Goal: Complete Application Form: Complete application form

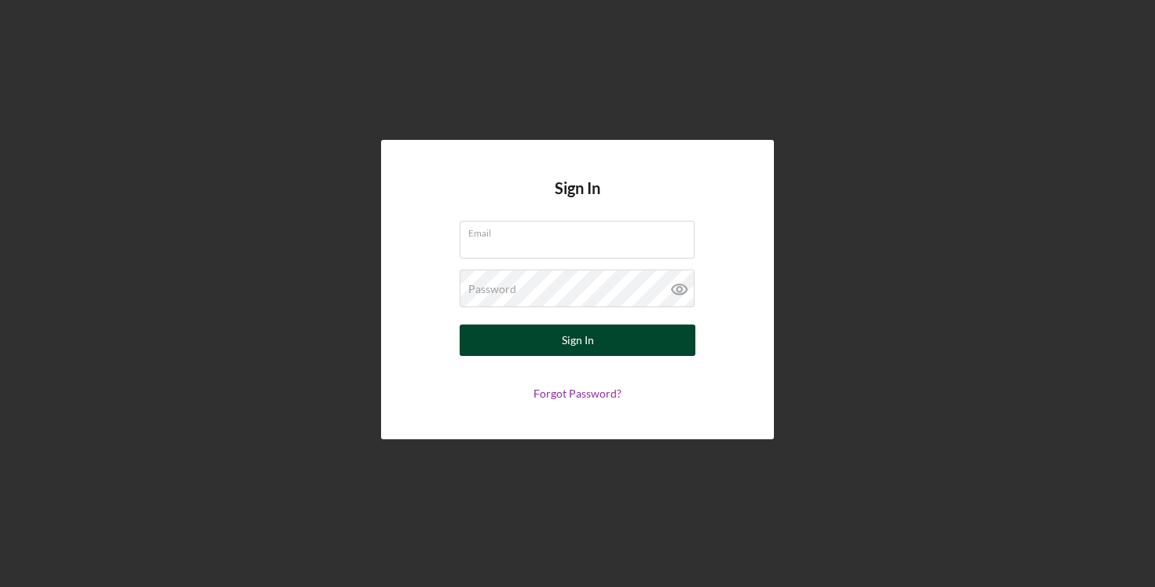
type input "[EMAIL_ADDRESS][DOMAIN_NAME]"
click at [531, 347] on button "Sign In" at bounding box center [578, 340] width 236 height 31
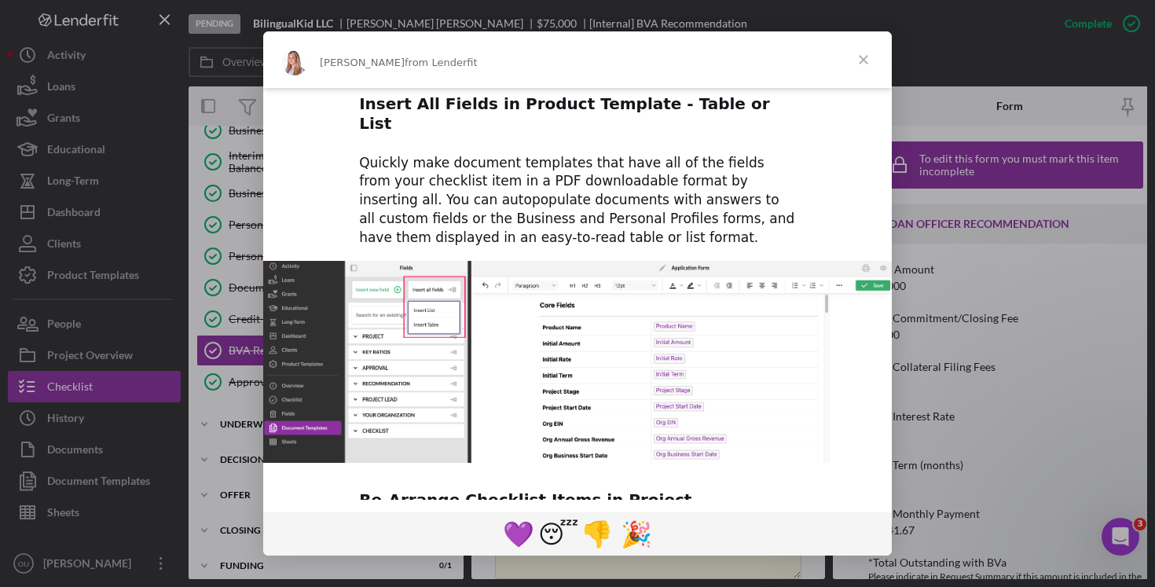
scroll to position [725, 0]
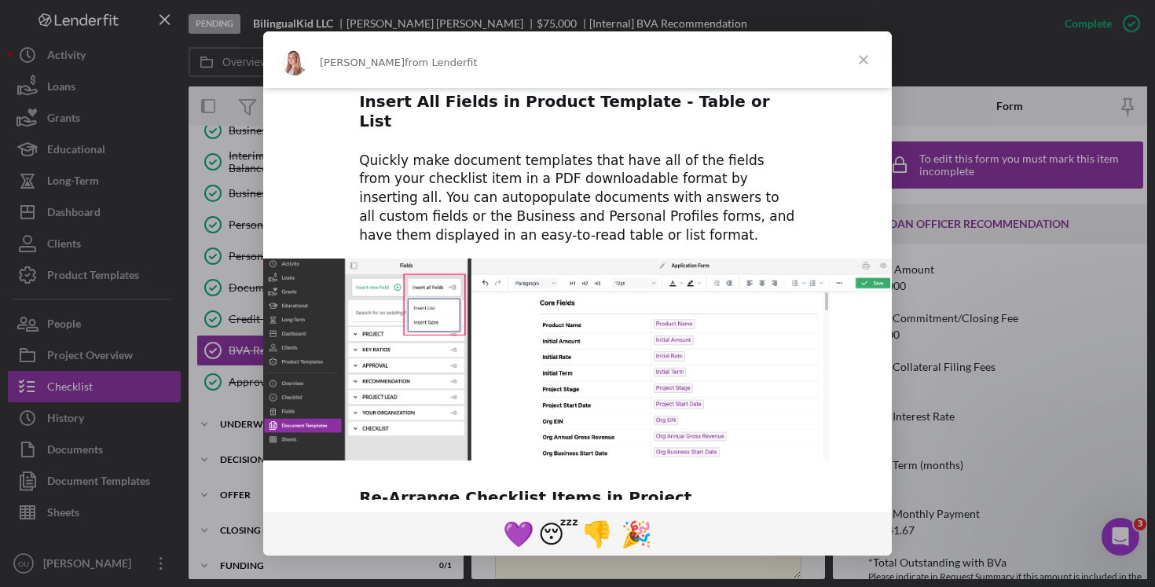
click at [869, 50] on span "Close" at bounding box center [864, 59] width 57 height 57
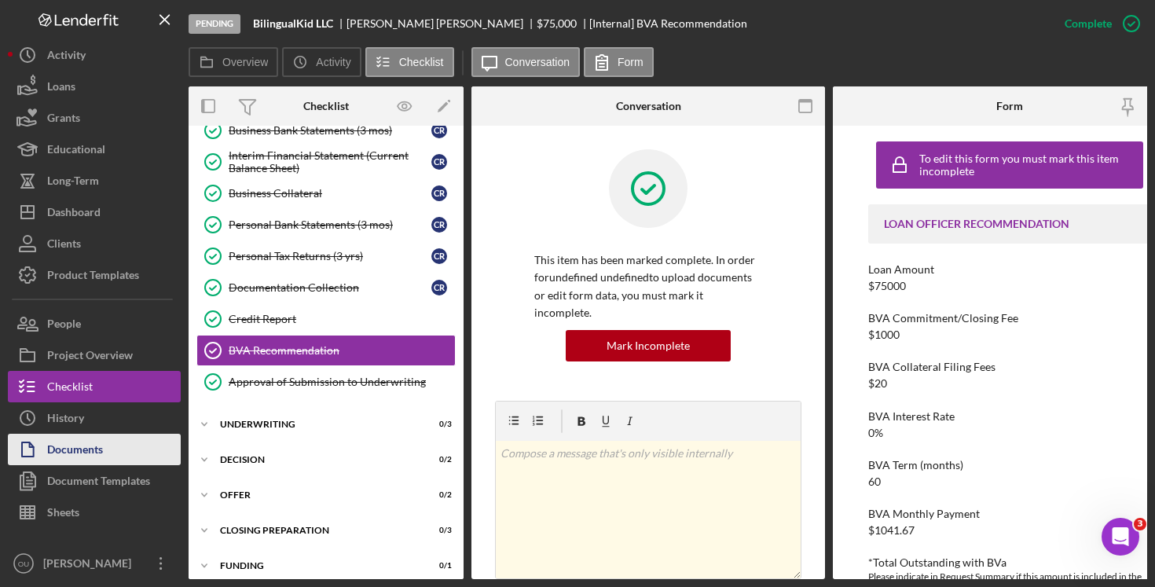
click at [87, 449] on div "Documents" at bounding box center [75, 451] width 56 height 35
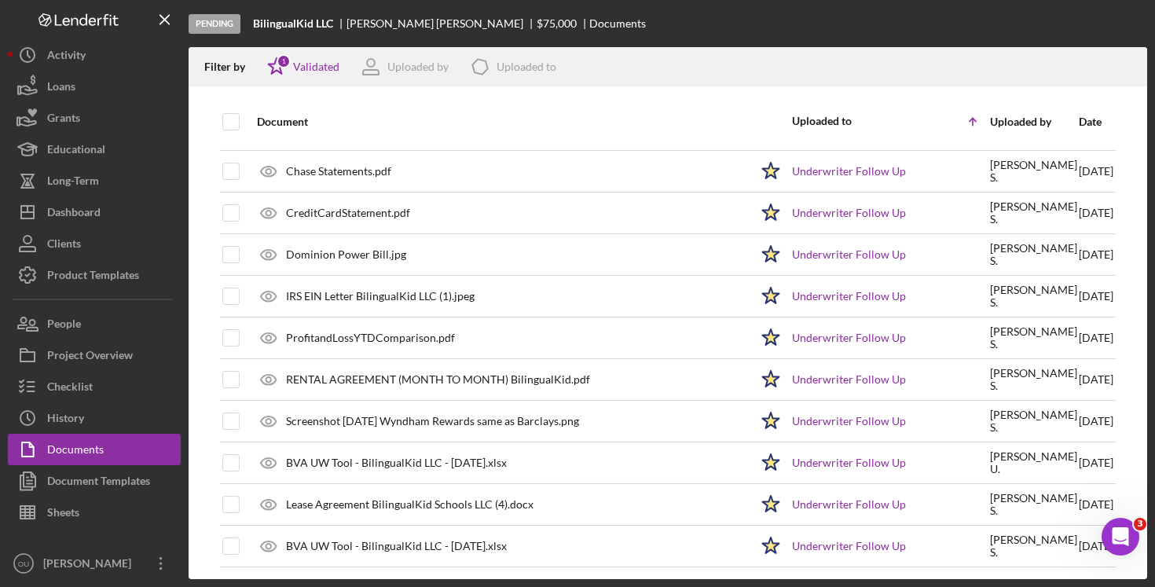
scroll to position [1745, 0]
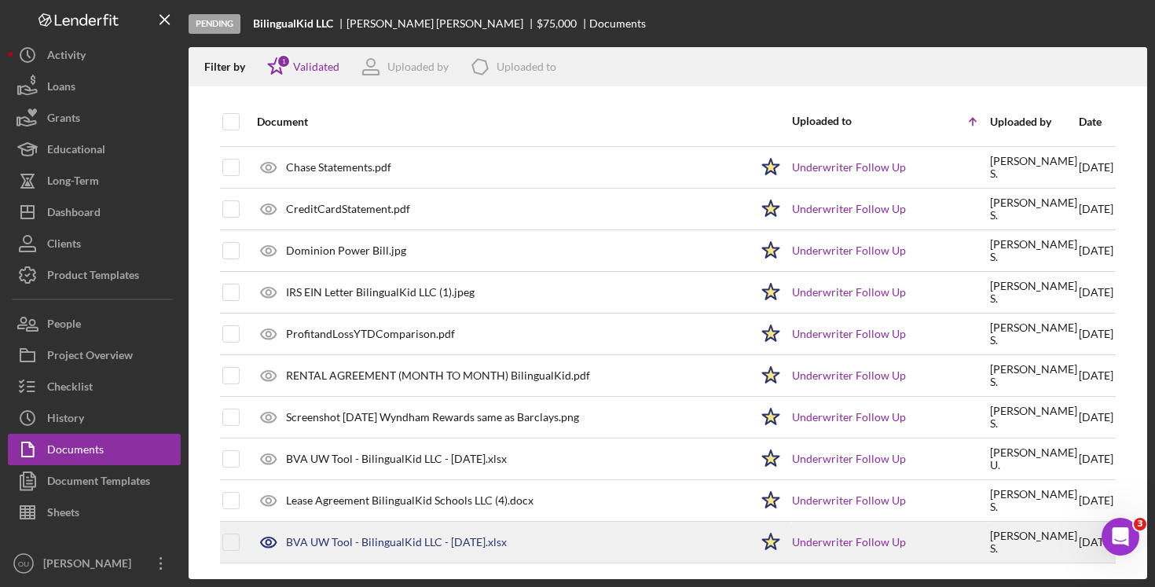
click at [434, 543] on div "BVA UW Tool - BilingualKid LLC - [DATE].xlsx" at bounding box center [396, 542] width 221 height 13
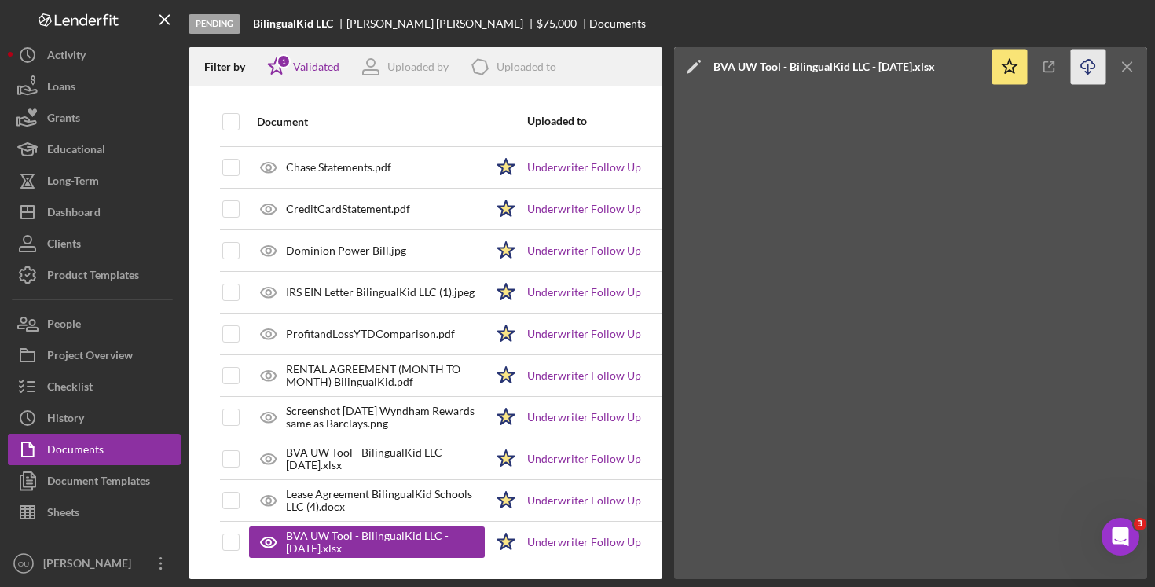
click at [1085, 58] on icon "Icon/Download" at bounding box center [1088, 67] width 35 height 35
click at [1126, 68] on line "button" at bounding box center [1127, 66] width 9 height 9
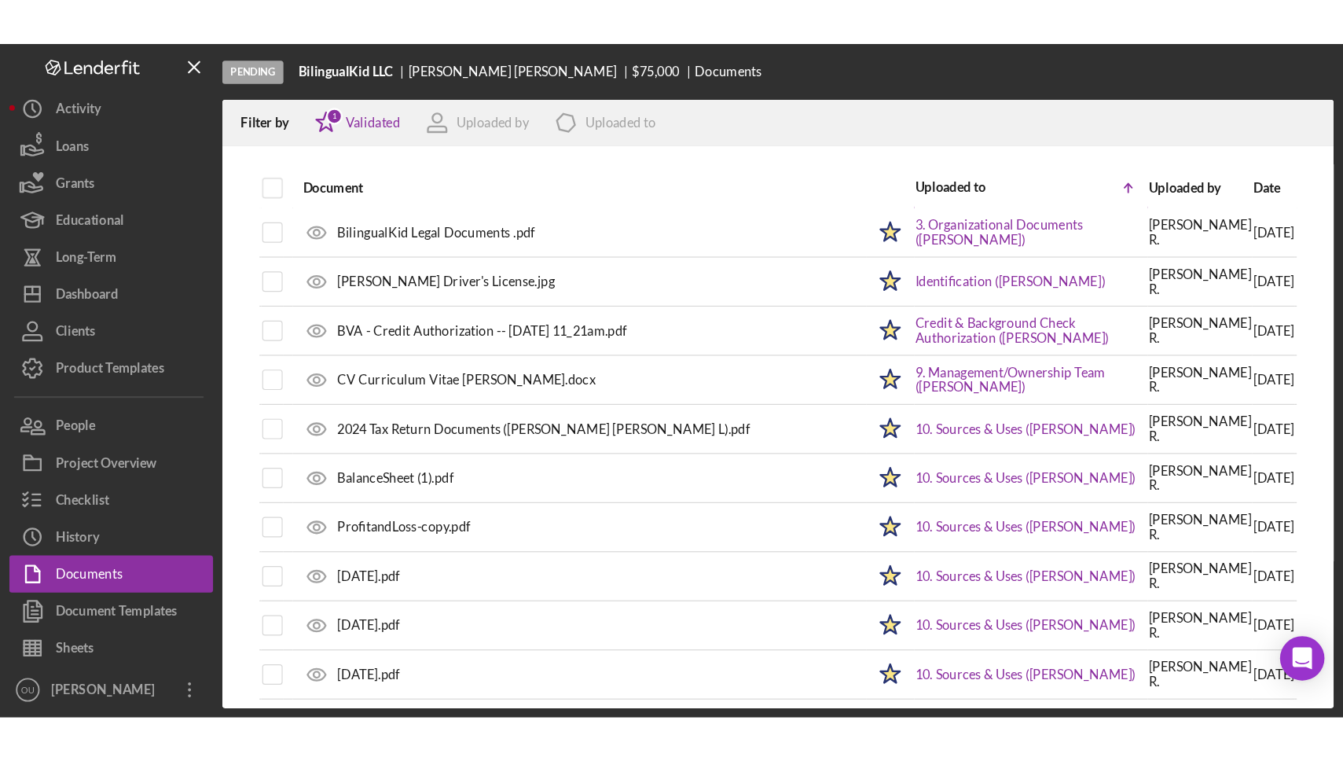
scroll to position [3, 0]
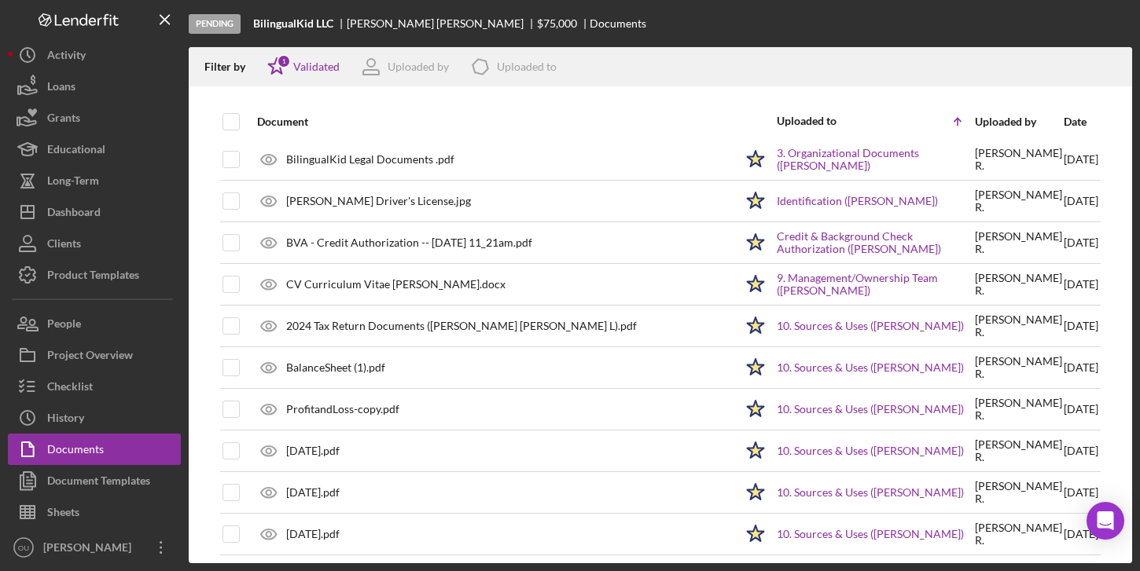
click at [1133, 563] on div "Pending BilingualKid LLC [PERSON_NAME] $75,000 $75,000 Documents Filter by Icon…" at bounding box center [570, 285] width 1140 height 571
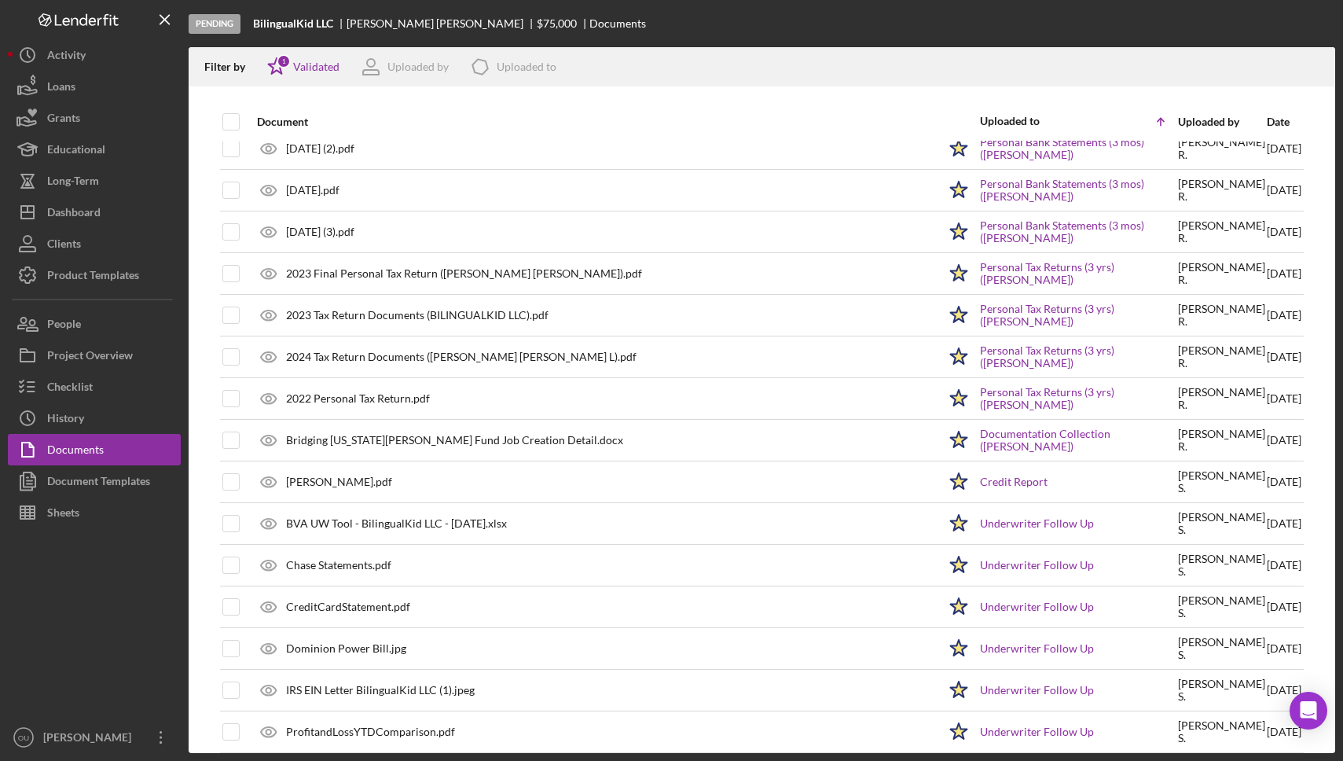
scroll to position [1571, 0]
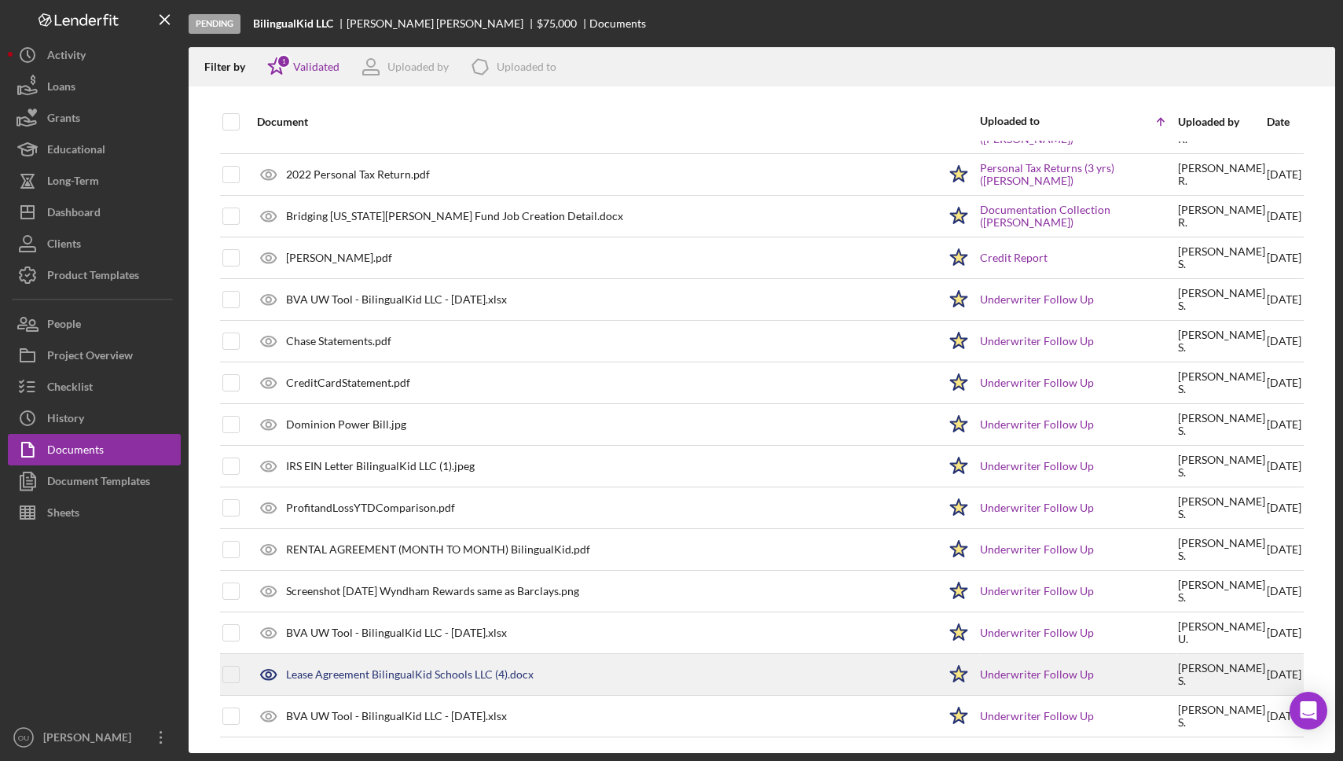
click at [388, 586] on div "Lease Agreement BilingualKid Schools LLC (4).docx" at bounding box center [410, 674] width 248 height 13
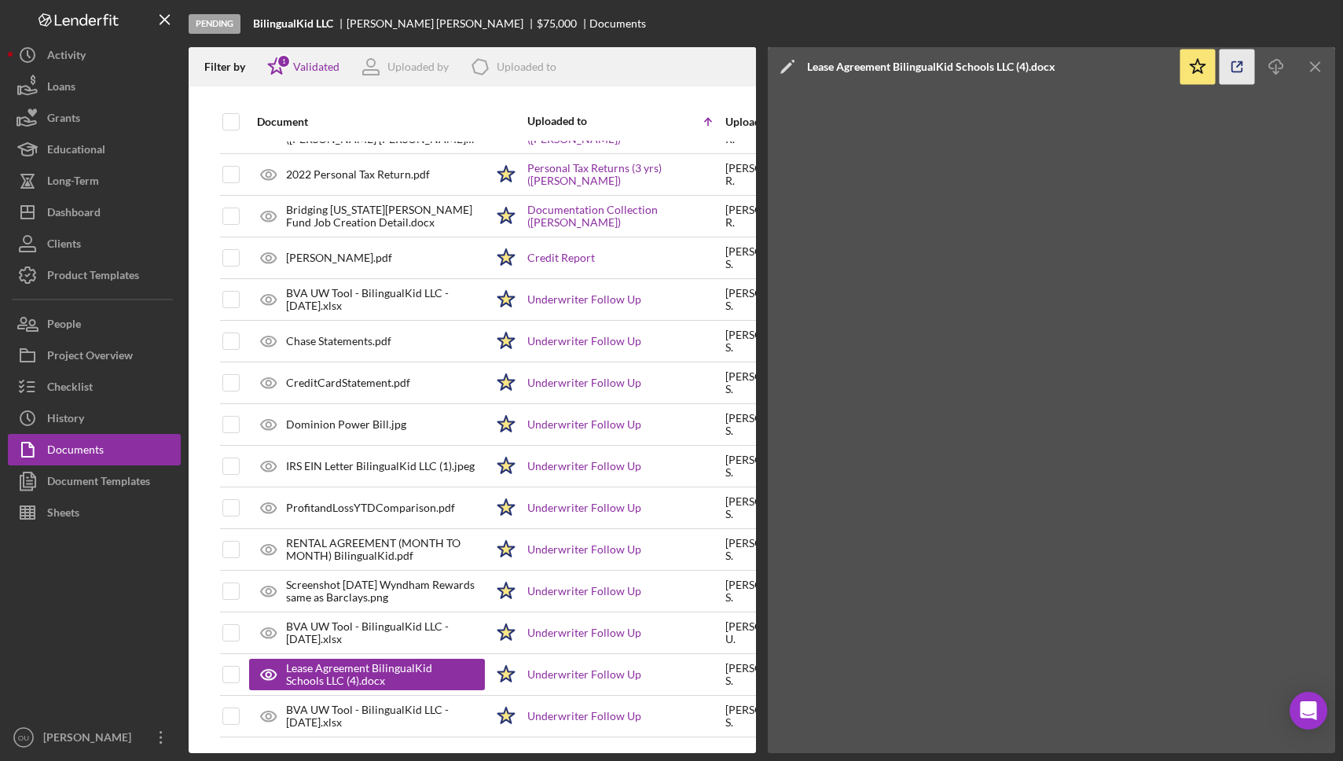
click at [1155, 68] on icon "button" at bounding box center [1237, 67] width 35 height 35
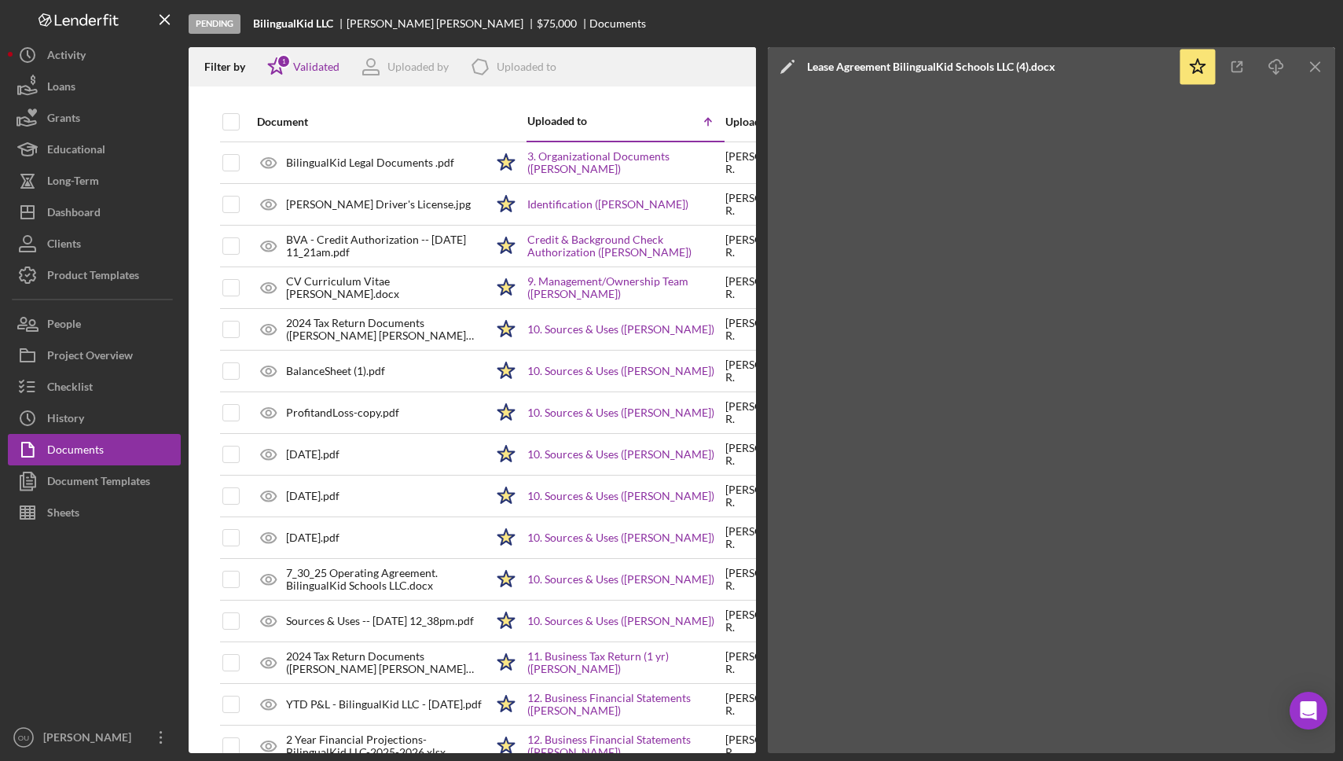
scroll to position [1571, 0]
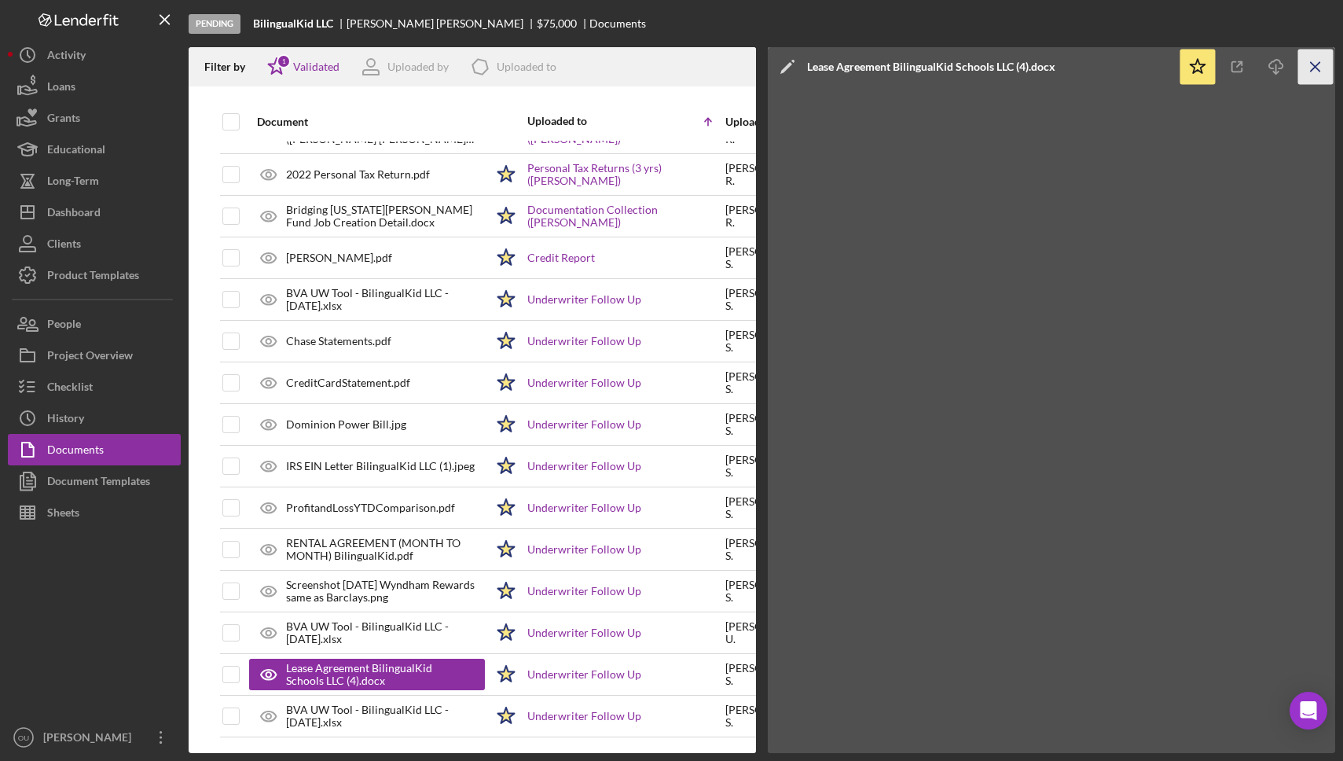
click at [1314, 61] on icon "Icon/Menu Close" at bounding box center [1316, 67] width 35 height 35
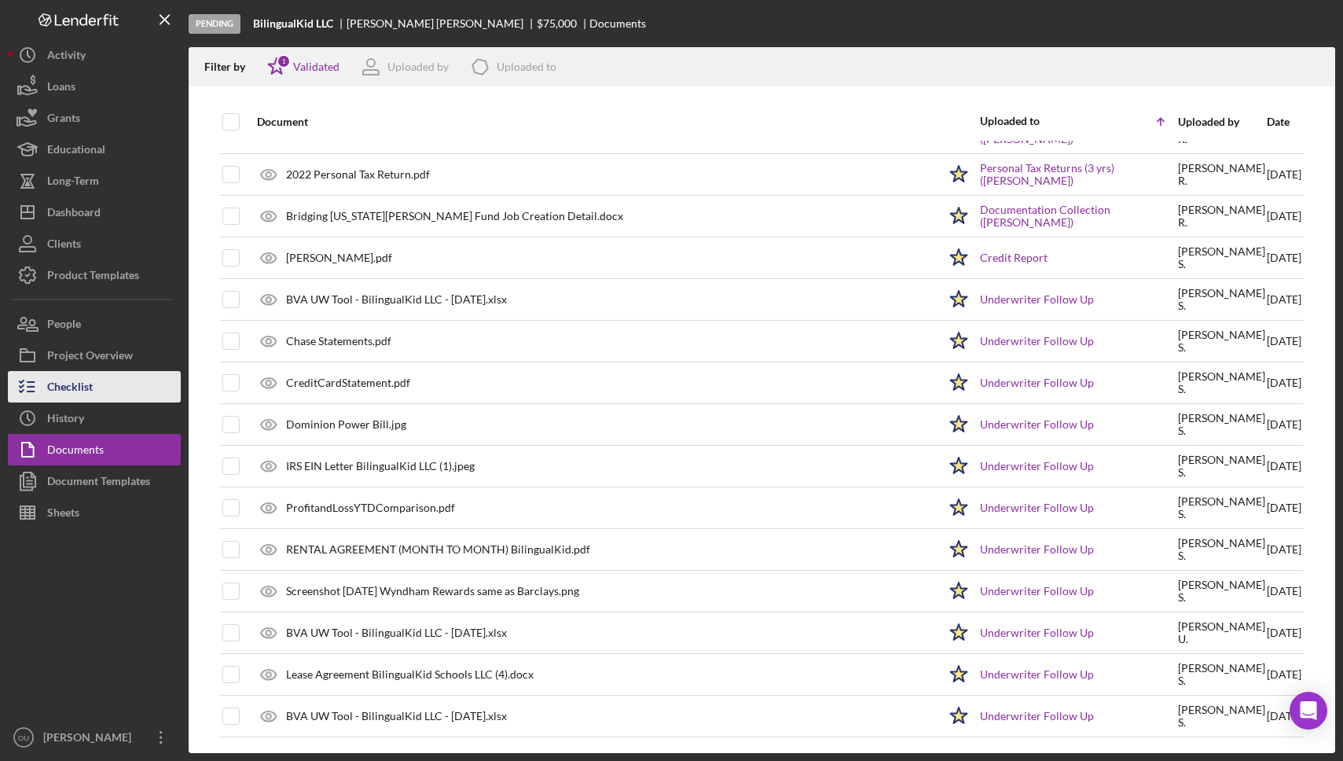
click at [79, 372] on div "Checklist" at bounding box center [70, 388] width 46 height 35
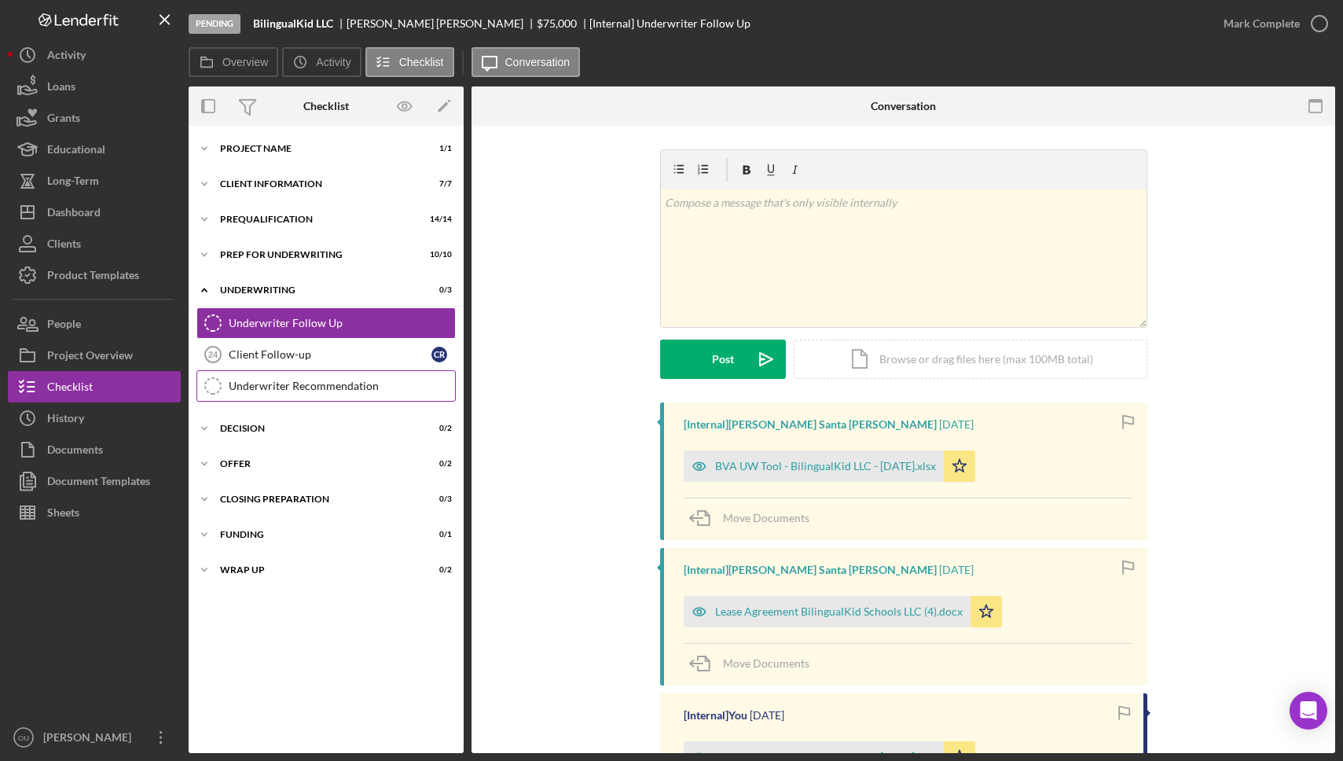
click at [295, 383] on div "Underwriter Recommendation" at bounding box center [342, 386] width 226 height 13
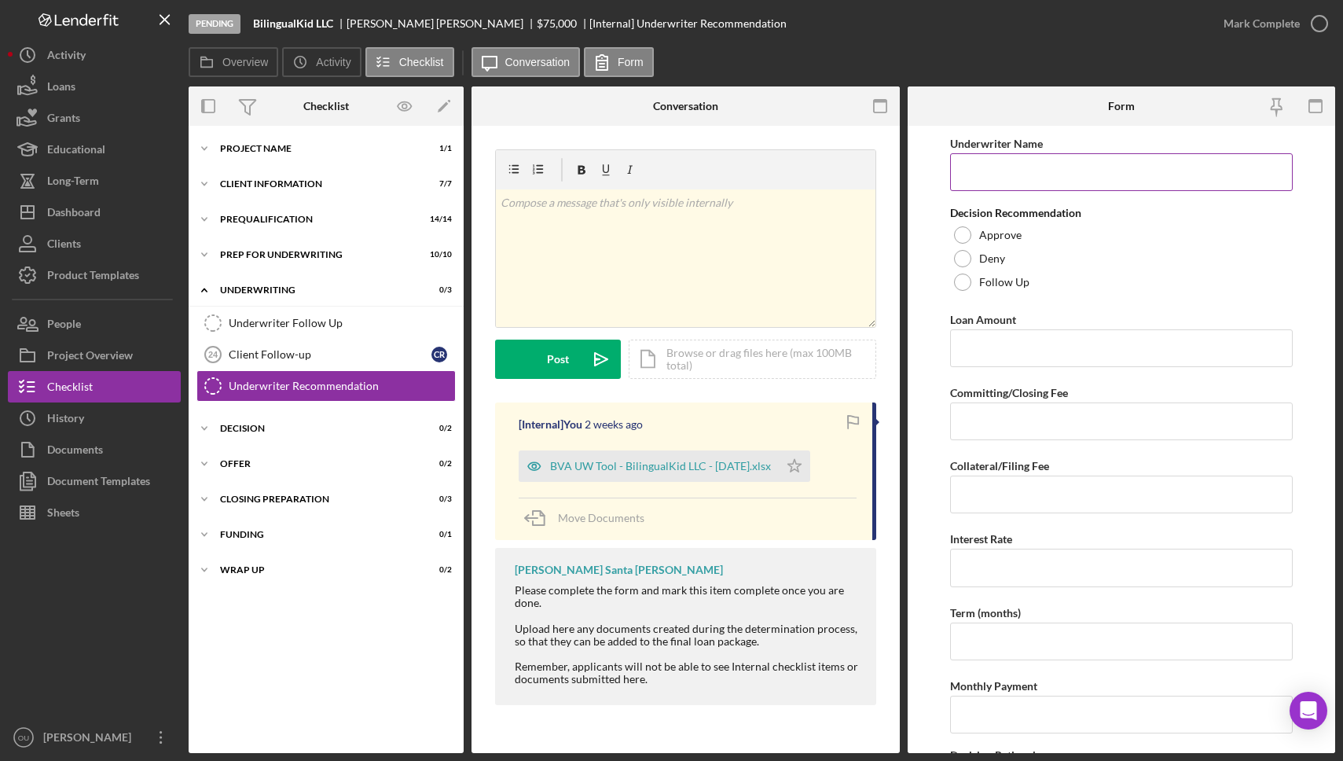
click at [1102, 170] on input "Underwriter Name" at bounding box center [1121, 172] width 343 height 38
type input "Rachel Friedman"
click at [958, 230] on div at bounding box center [962, 234] width 17 height 17
click at [1049, 352] on input "Loan Amount" at bounding box center [1121, 348] width 343 height 38
type input "$75,000"
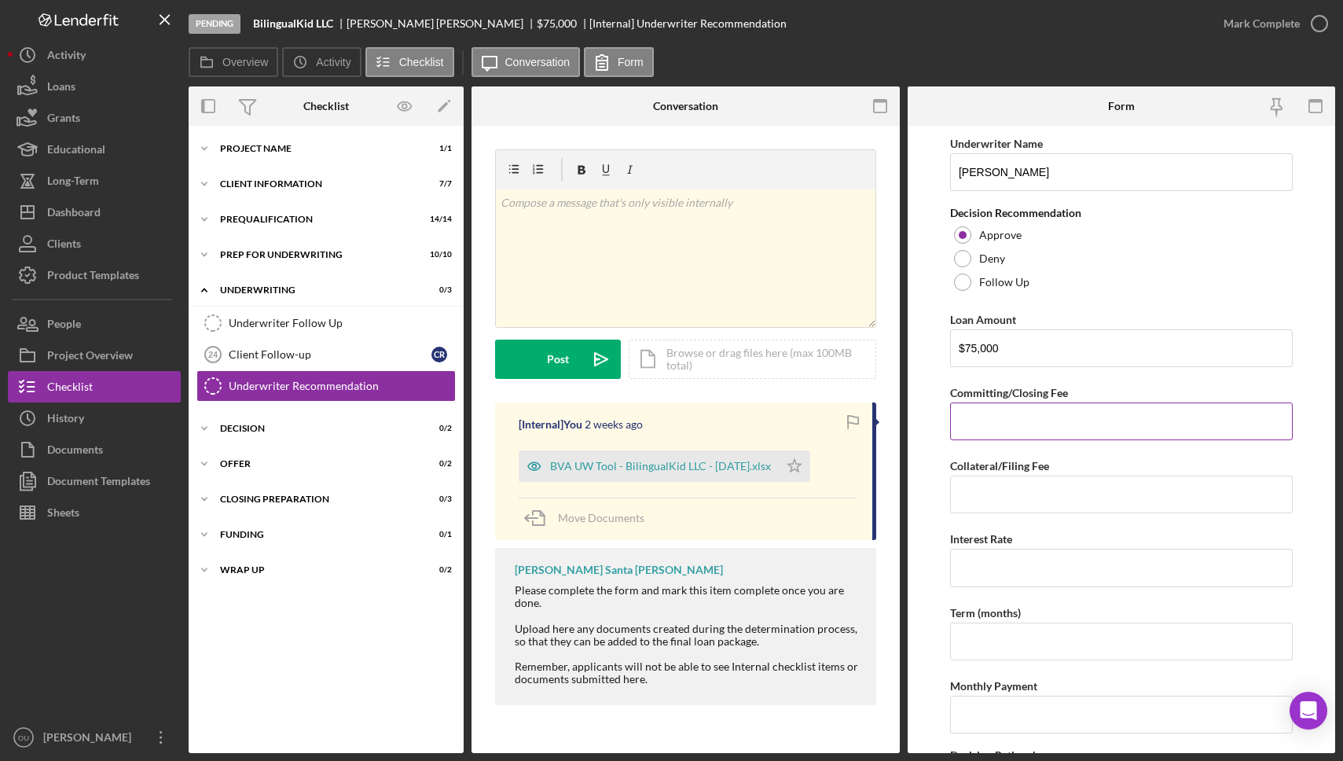
click at [1061, 421] on input "Committing/Closing Fee" at bounding box center [1121, 421] width 343 height 38
type input "$1,000"
click at [1012, 483] on input "Collateral/Filing Fee" at bounding box center [1121, 495] width 343 height 38
type input "$20"
click at [1017, 542] on div "Interest Rate" at bounding box center [1121, 539] width 343 height 20
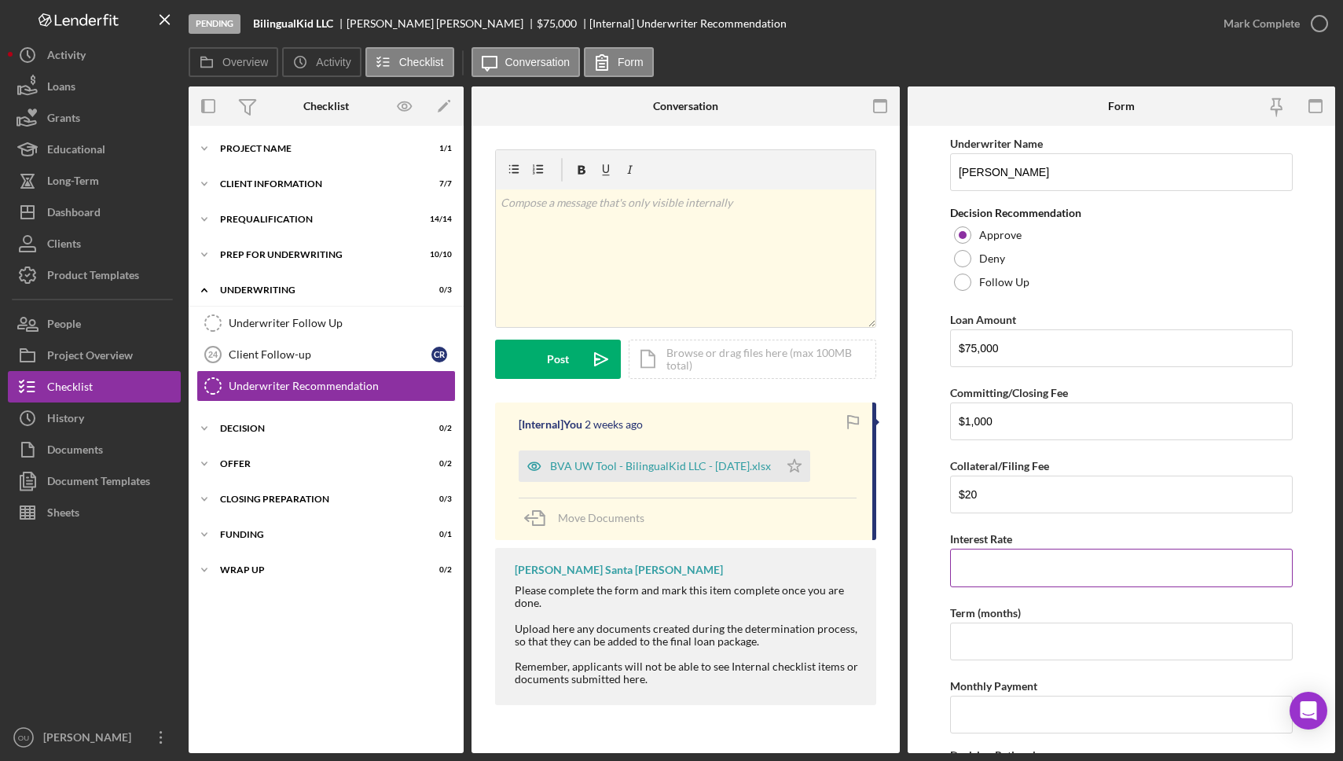
click at [1046, 559] on input "Interest Rate" at bounding box center [1121, 568] width 343 height 38
type input "0%"
click at [1050, 639] on input "Term (months)" at bounding box center [1121, 642] width 343 height 38
type input "60"
click at [1045, 710] on input "Monthly Payment" at bounding box center [1121, 715] width 343 height 38
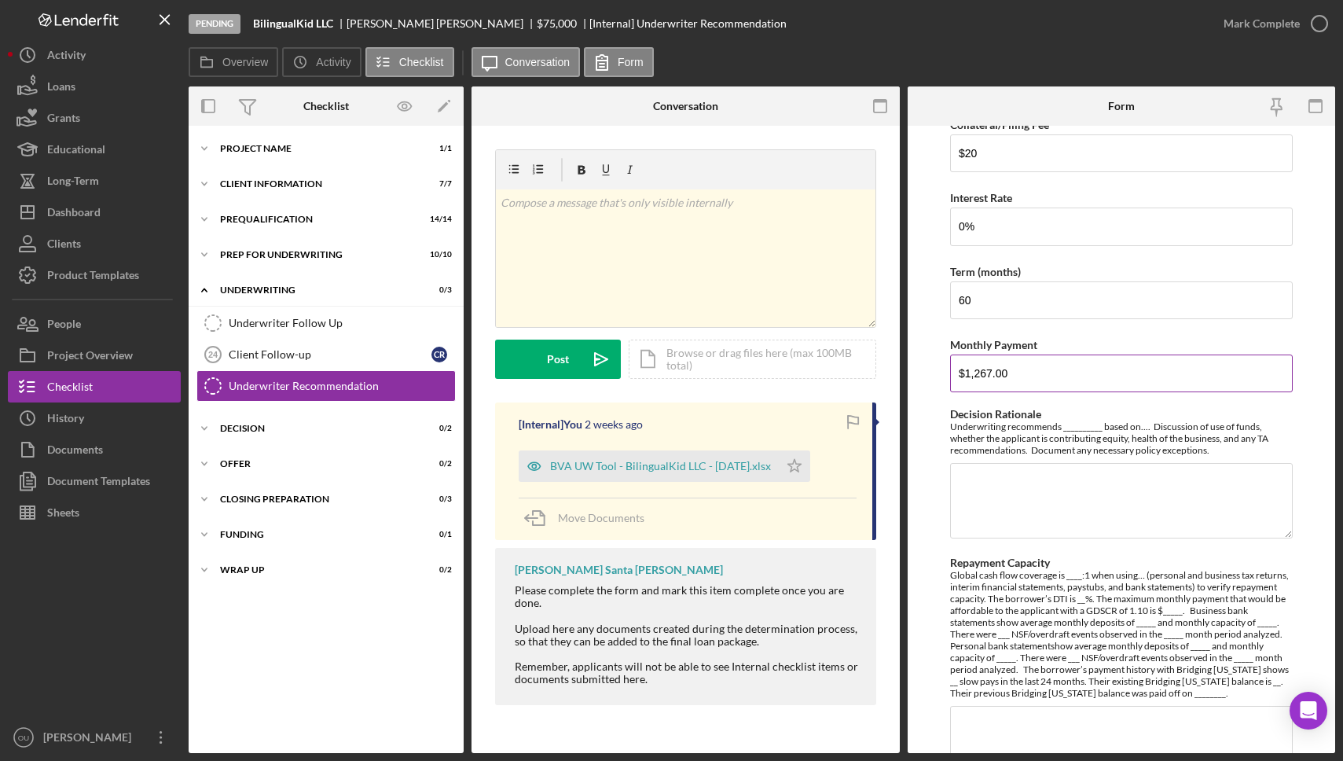
scroll to position [391, 0]
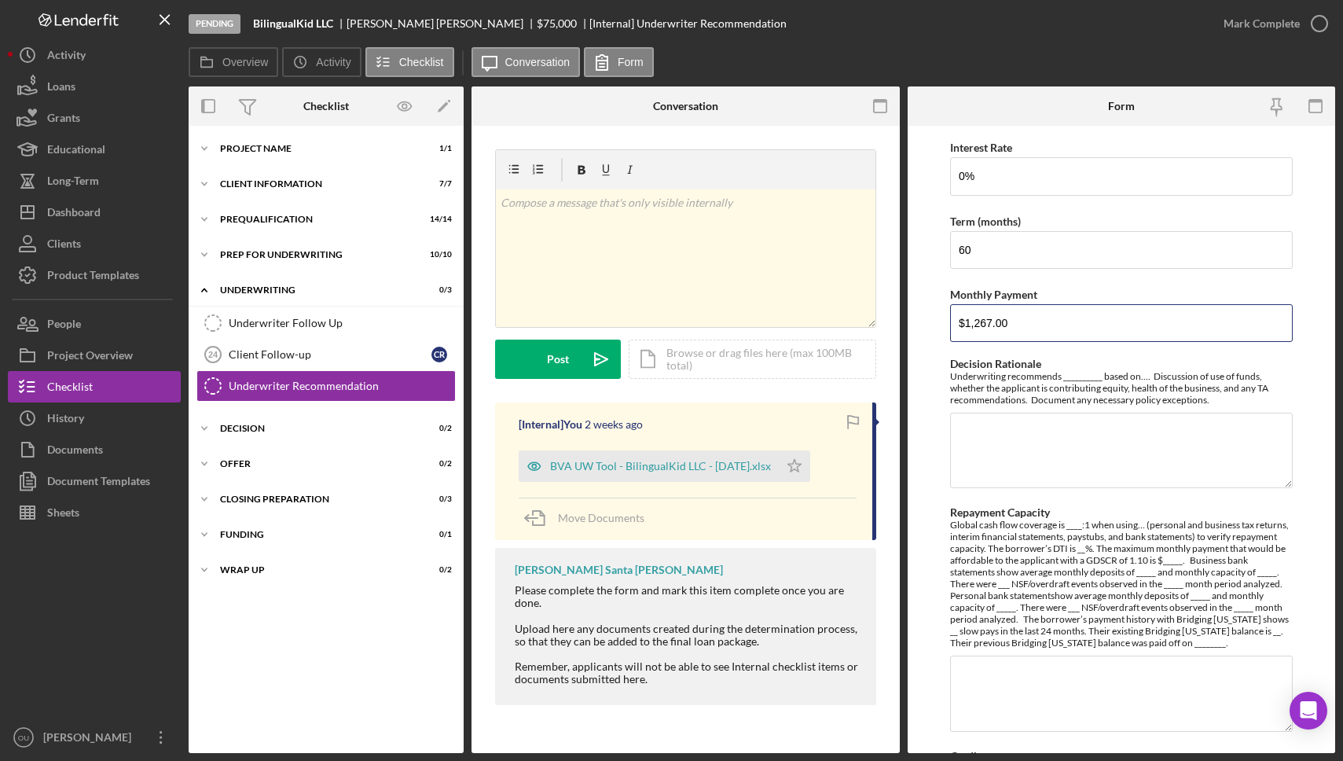
type input "$1,267.00"
click at [1016, 436] on textarea "Decision Rationale" at bounding box center [1121, 450] width 343 height 75
paste textarea "Underwriting recommends approval based on sufficient repayment capacity based o…"
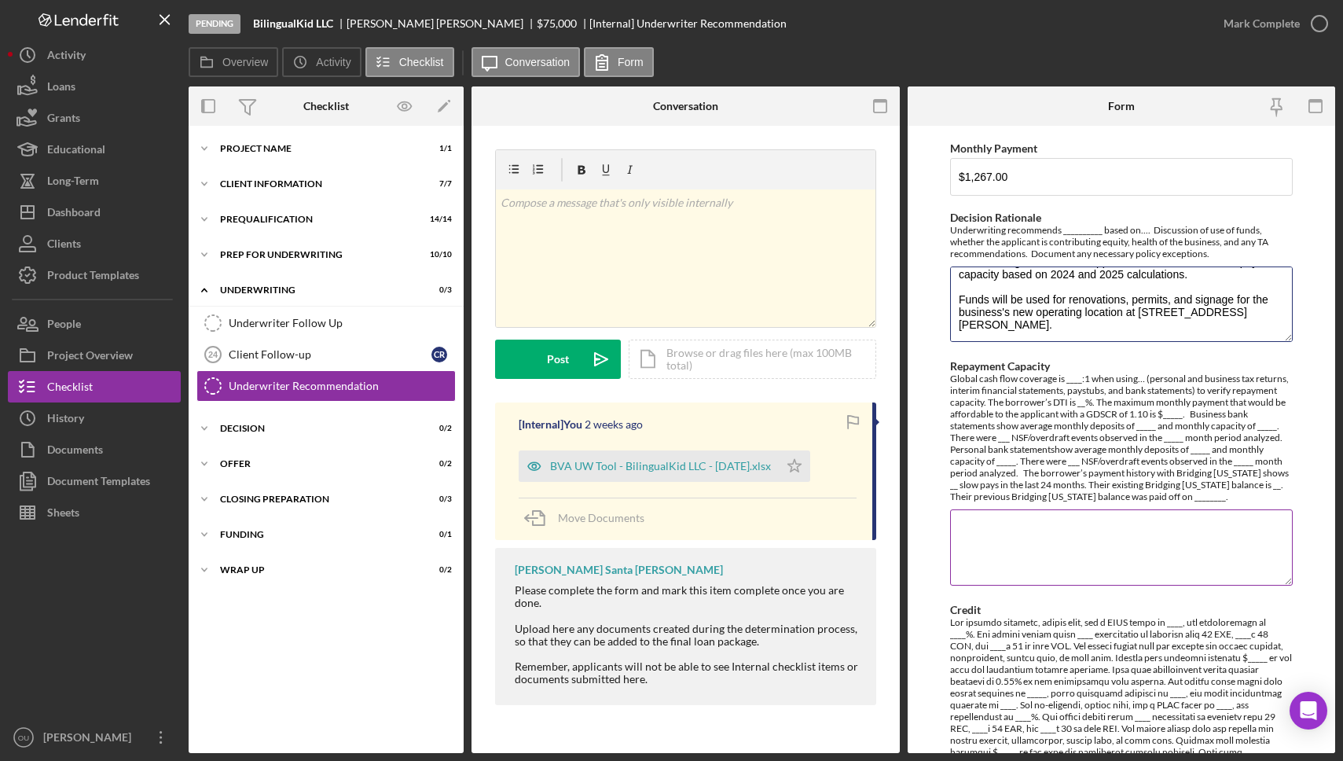
scroll to position [11, 0]
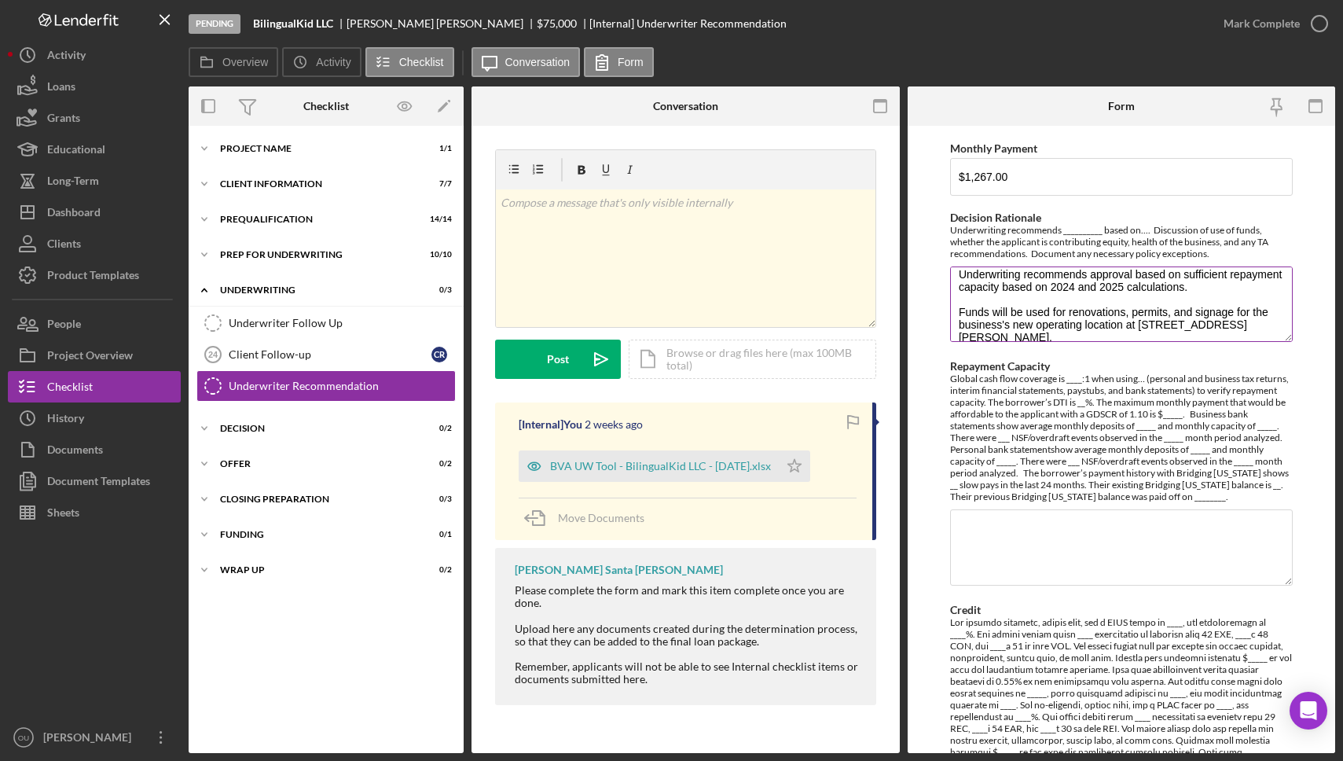
click at [1049, 287] on textarea "Underwriting recommends approval based on sufficient repayment capacity based o…" at bounding box center [1121, 303] width 343 height 75
type textarea "Underwriting recommends approval based on sufficient repayment capacity based o…"
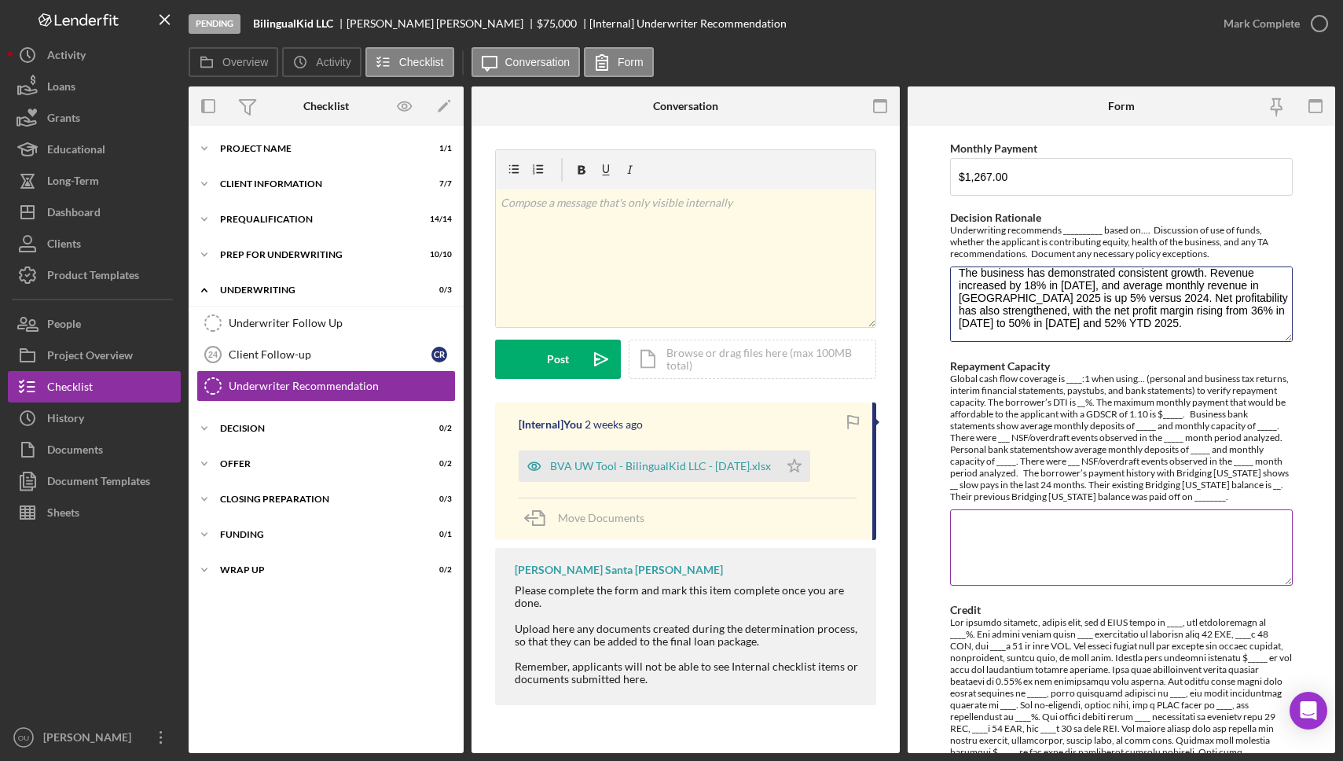
drag, startPoint x: 961, startPoint y: 275, endPoint x: 1071, endPoint y: 381, distance: 152.9
click at [1071, 381] on div "Underwriter Name Rachel Friedman Decision Recommendation Approve Deny Follow Up…" at bounding box center [1121, 405] width 343 height 1619
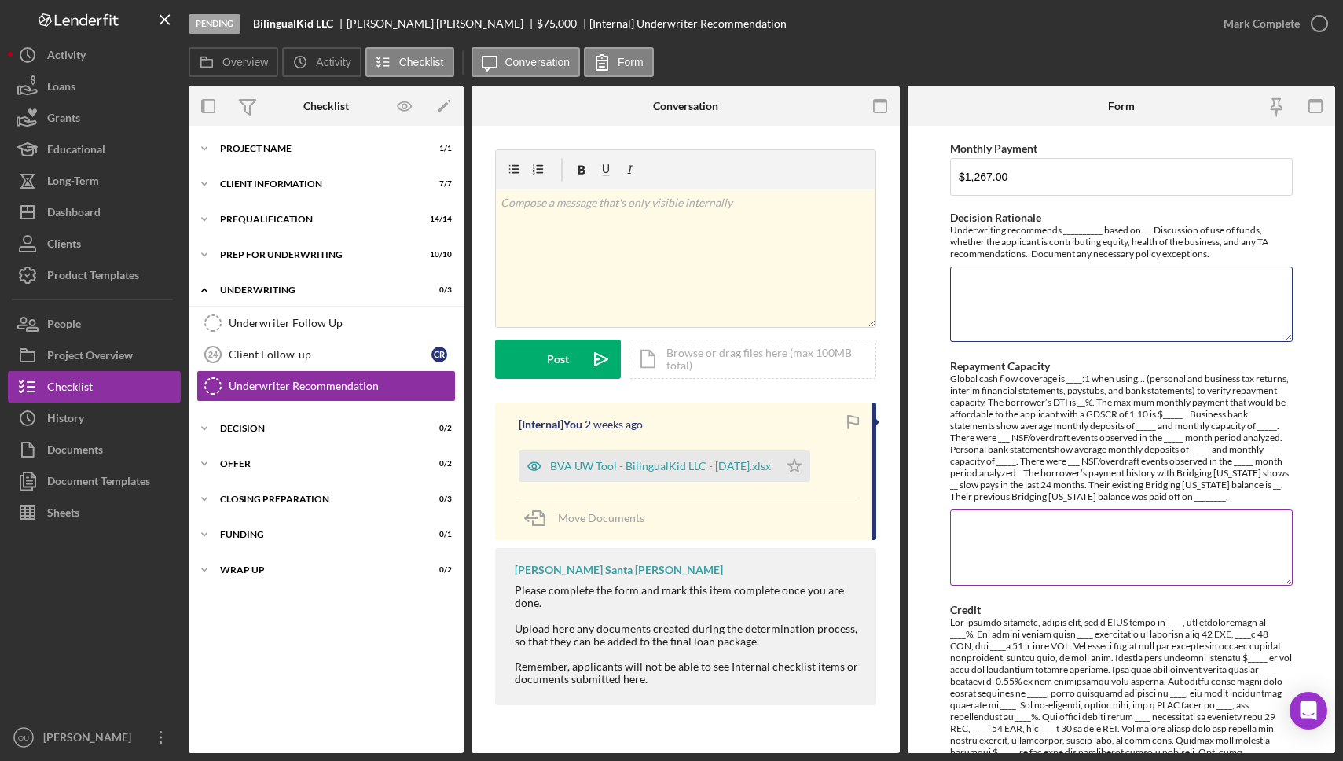
scroll to position [0, 0]
paste textarea "Underwriting recommends approval based on sufficient repayment capacity as demo…"
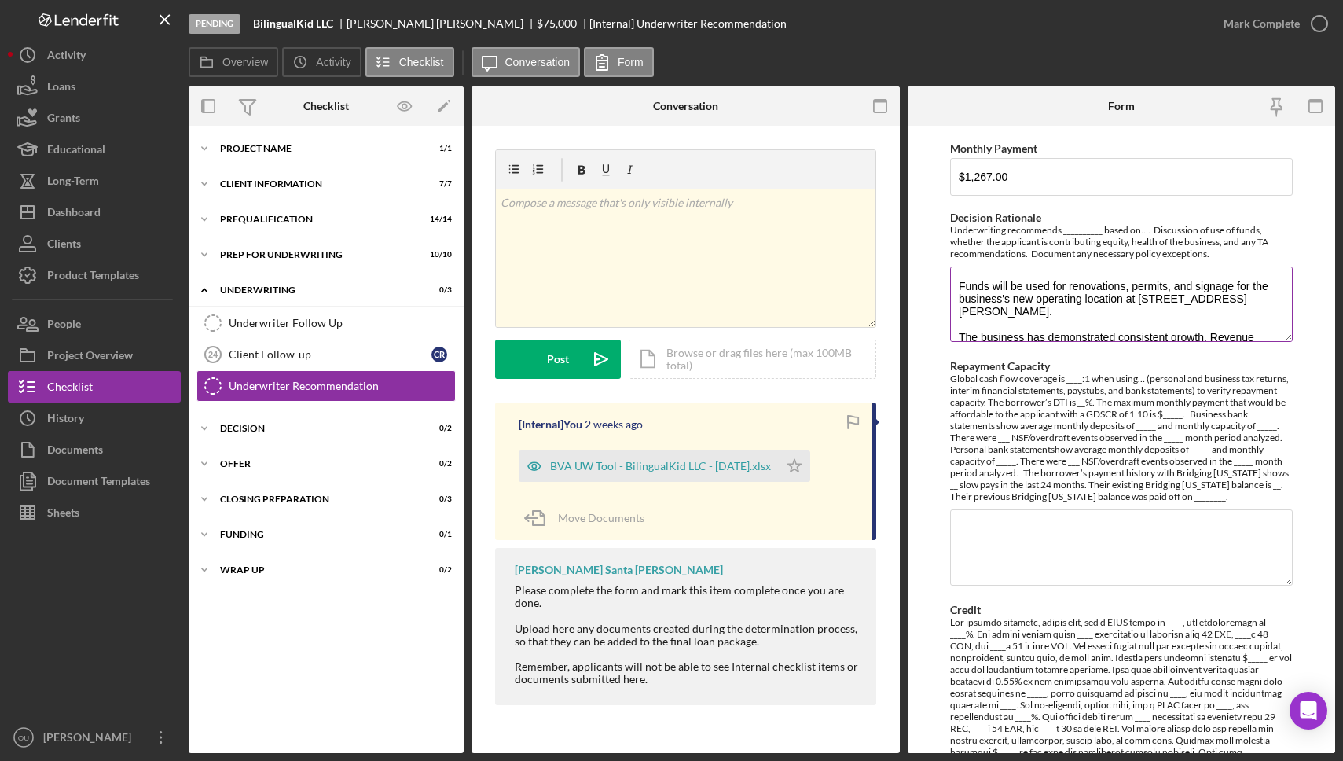
scroll to position [11, 0]
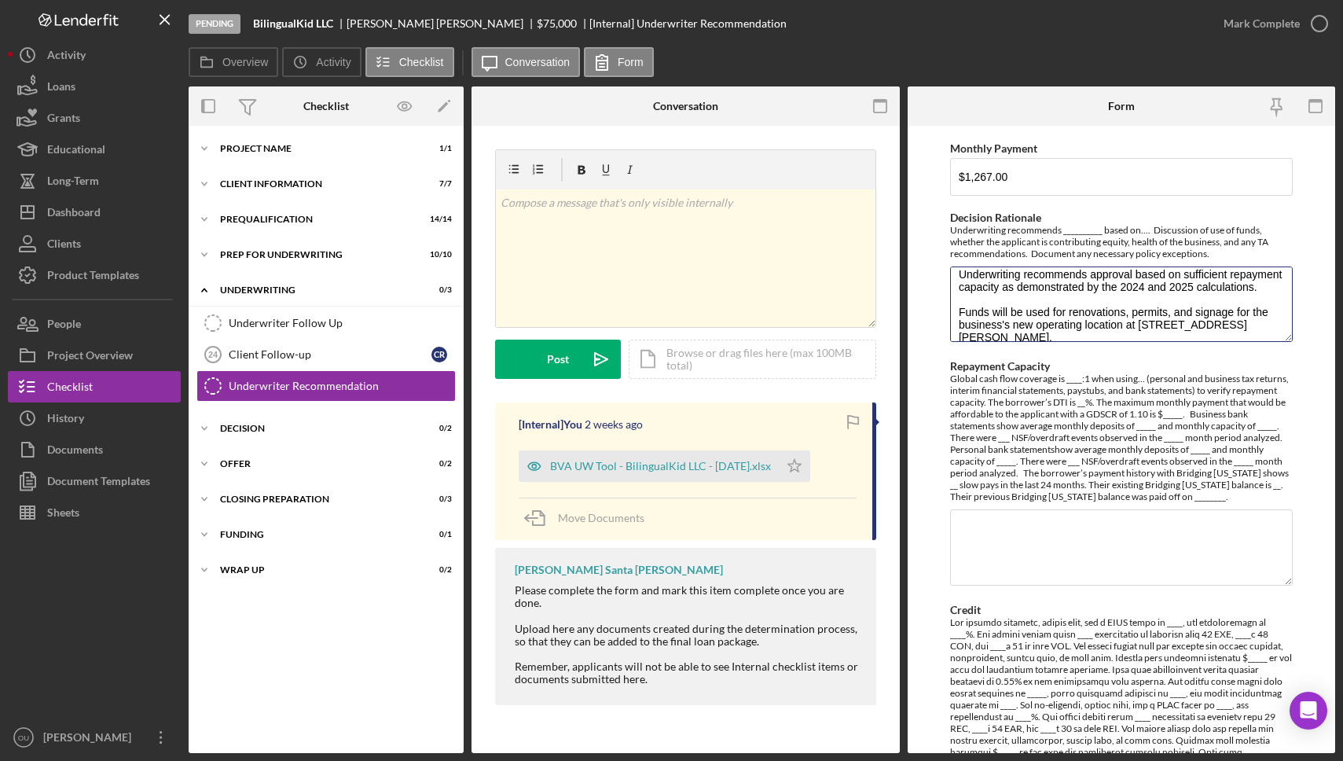
type textarea "Underwriting recommends approval based on sufficient repayment capacity as demo…"
click at [1050, 525] on textarea "Repayment Capacity" at bounding box center [1121, 546] width 343 height 75
paste textarea "Global cash flow coverage is 1.72:1 when using interim financial statements to …"
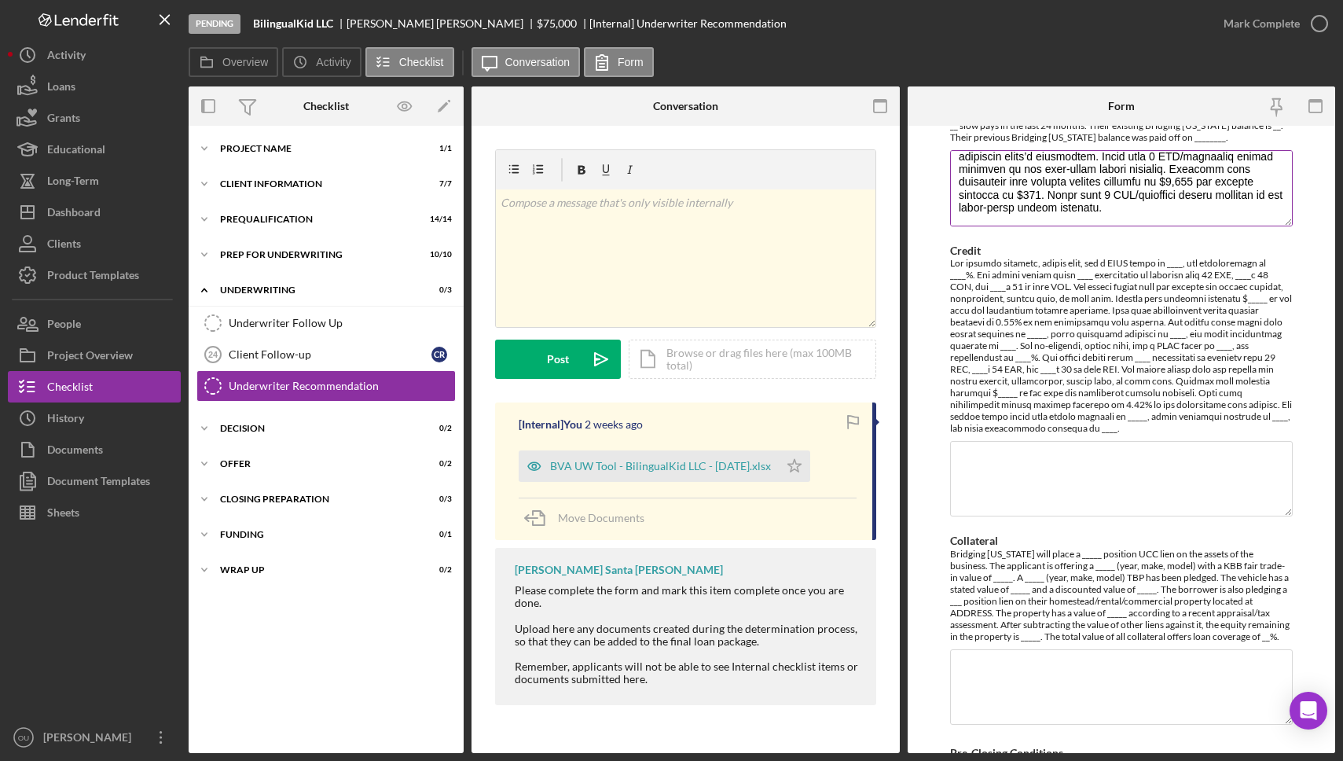
scroll to position [898, 0]
type textarea "Global cash flow coverage is 1.72:1 when using interim financial statements to …"
click at [1019, 468] on textarea "Credit" at bounding box center [1121, 476] width 343 height 75
paste textarea "The borrower, Claudia Robles Arias, has a FICO score of <unknown>, Vantage scor…"
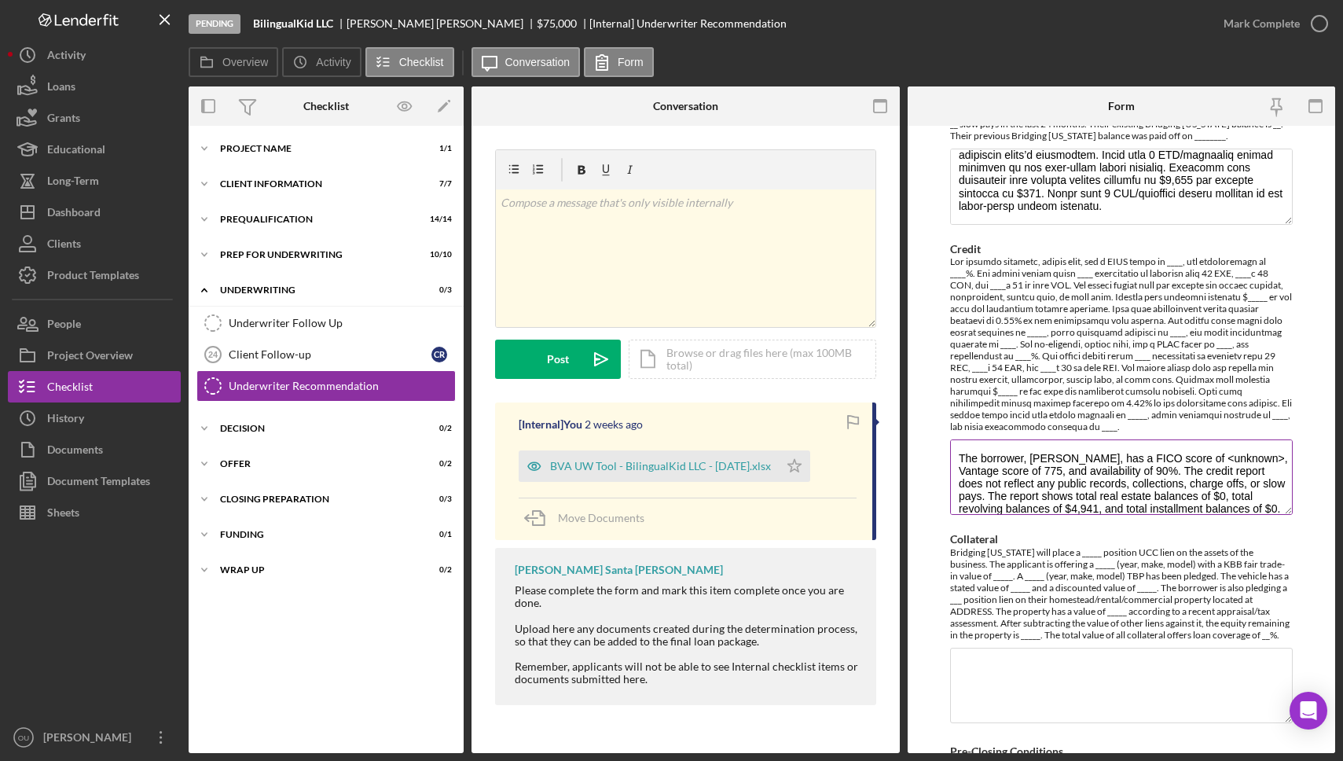
scroll to position [14, 0]
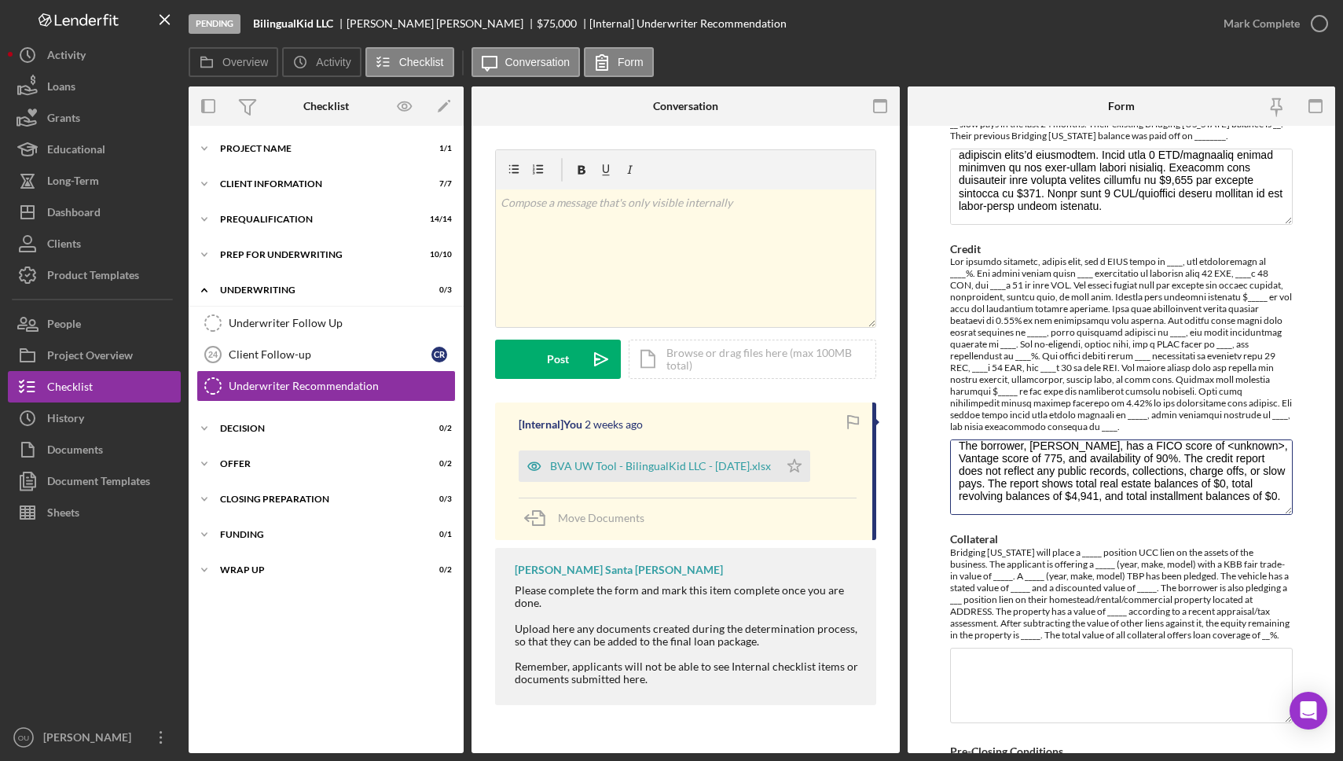
type textarea "The borrower, Claudia Robles Arias, has a FICO score of <unknown>, Vantage scor…"
click at [1005, 659] on textarea "Collateral" at bounding box center [1121, 685] width 343 height 75
paste textarea "Bridging Virginia will place a 1st position UCC lien on the assets of the busin…"
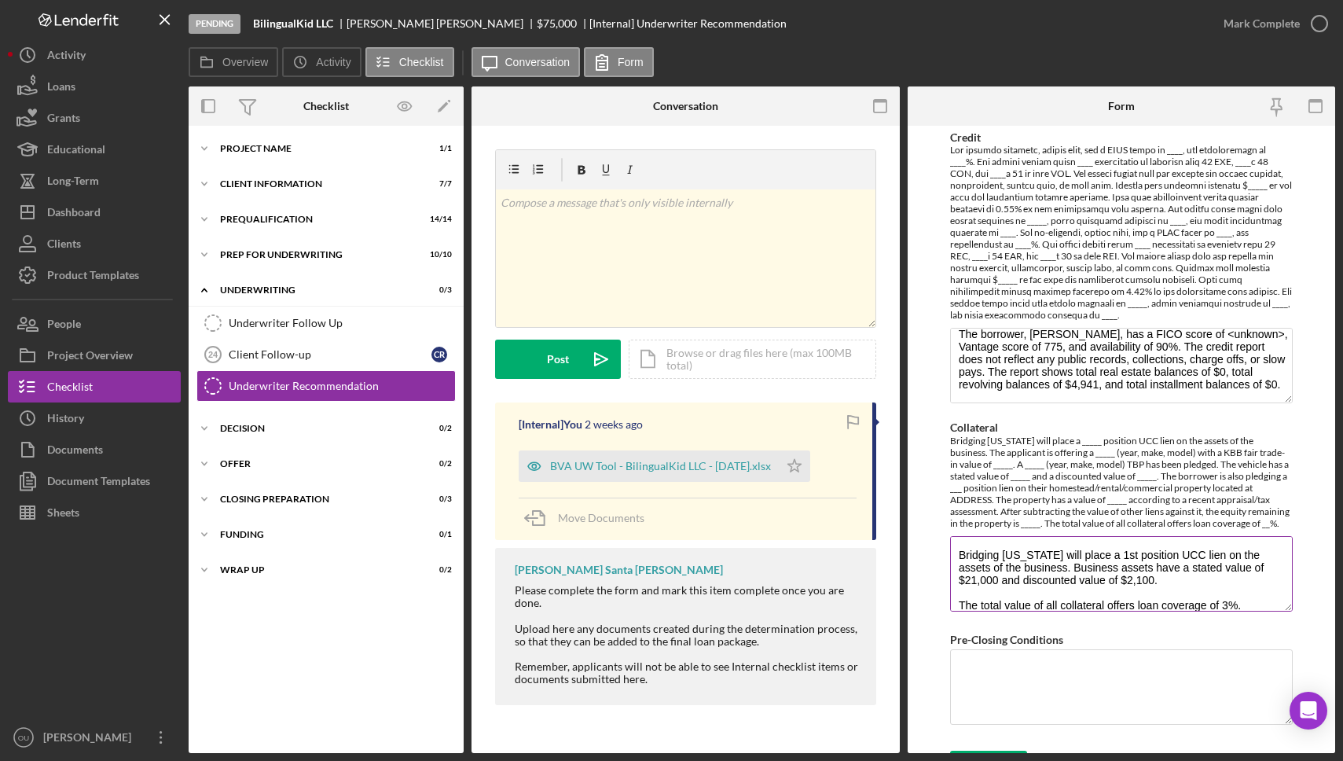
scroll to position [1042, 0]
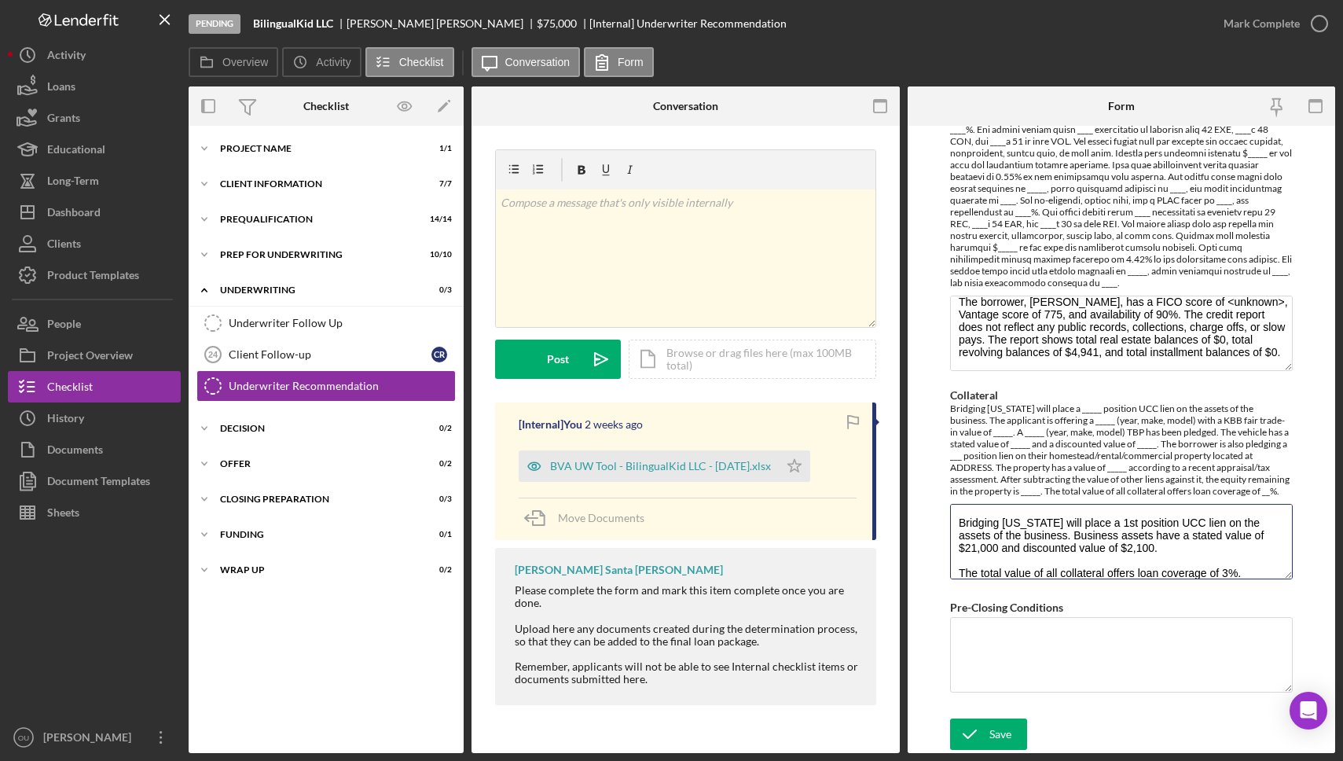
type textarea "Bridging Virginia will place a 1st position UCC lien on the assets of the busin…"
click at [1075, 637] on textarea "Pre-Closing Conditions" at bounding box center [1121, 654] width 343 height 75
type textarea "N/A"
click at [997, 737] on div "Save" at bounding box center [1001, 733] width 22 height 31
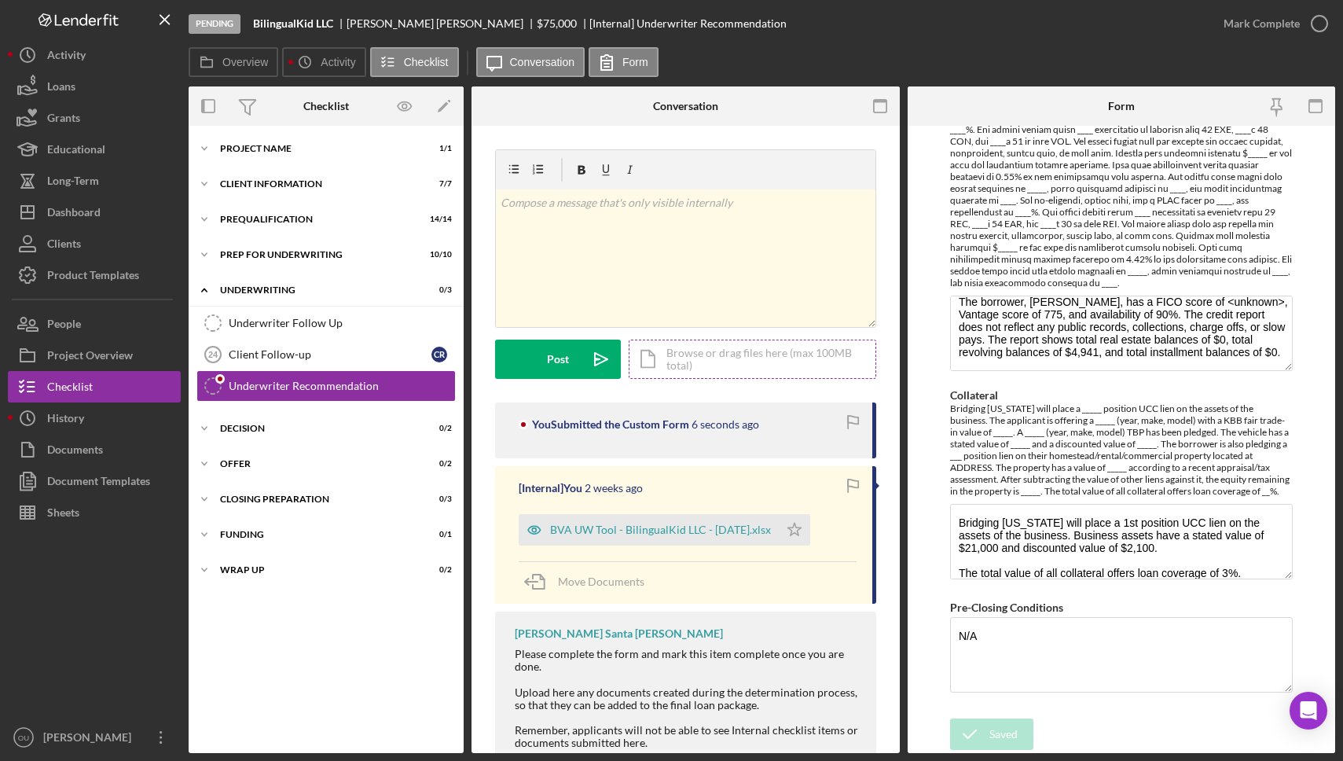
click at [707, 358] on div "Icon/Document Browse or drag files here (max 100MB total) Tap to choose files o…" at bounding box center [753, 359] width 248 height 39
click at [730, 352] on div "Icon/Document Browse or drag files here (max 100MB total) Tap to choose files o…" at bounding box center [753, 359] width 248 height 39
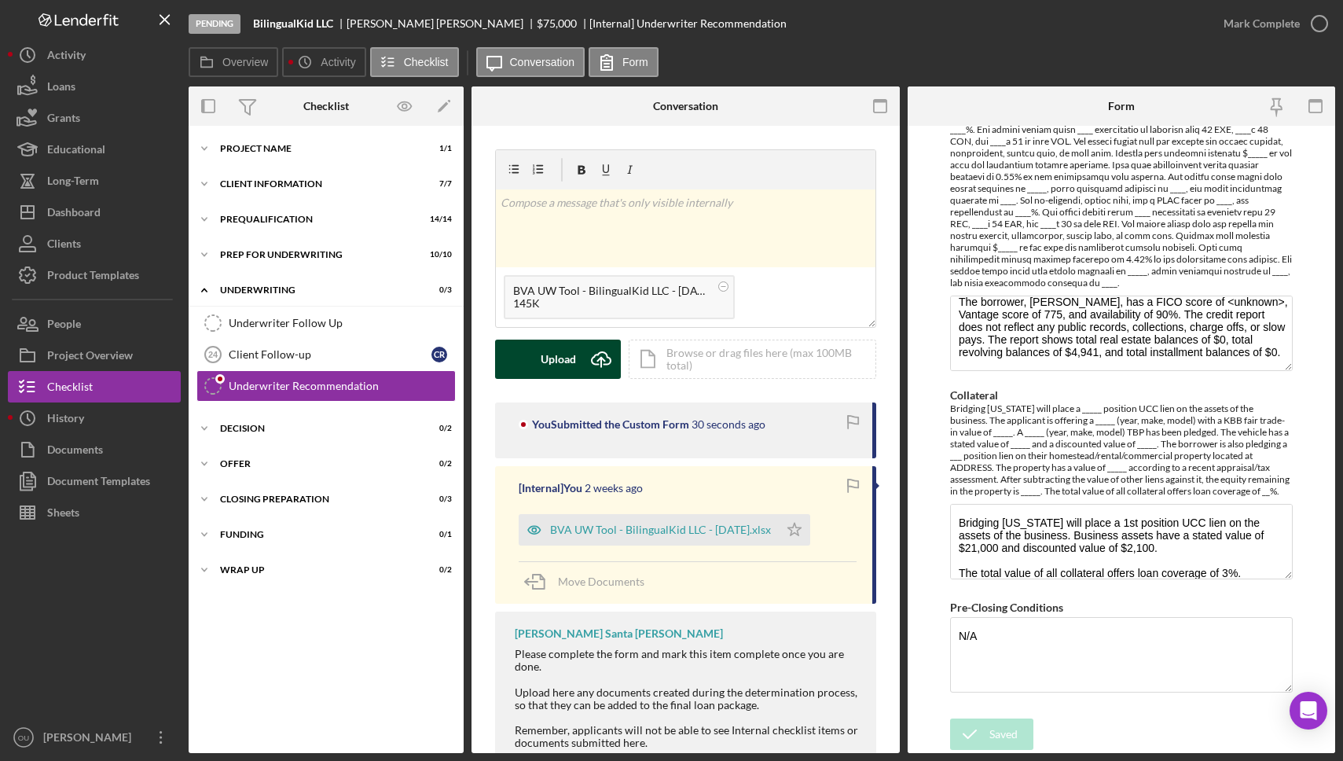
click at [553, 359] on div "Upload" at bounding box center [558, 359] width 35 height 39
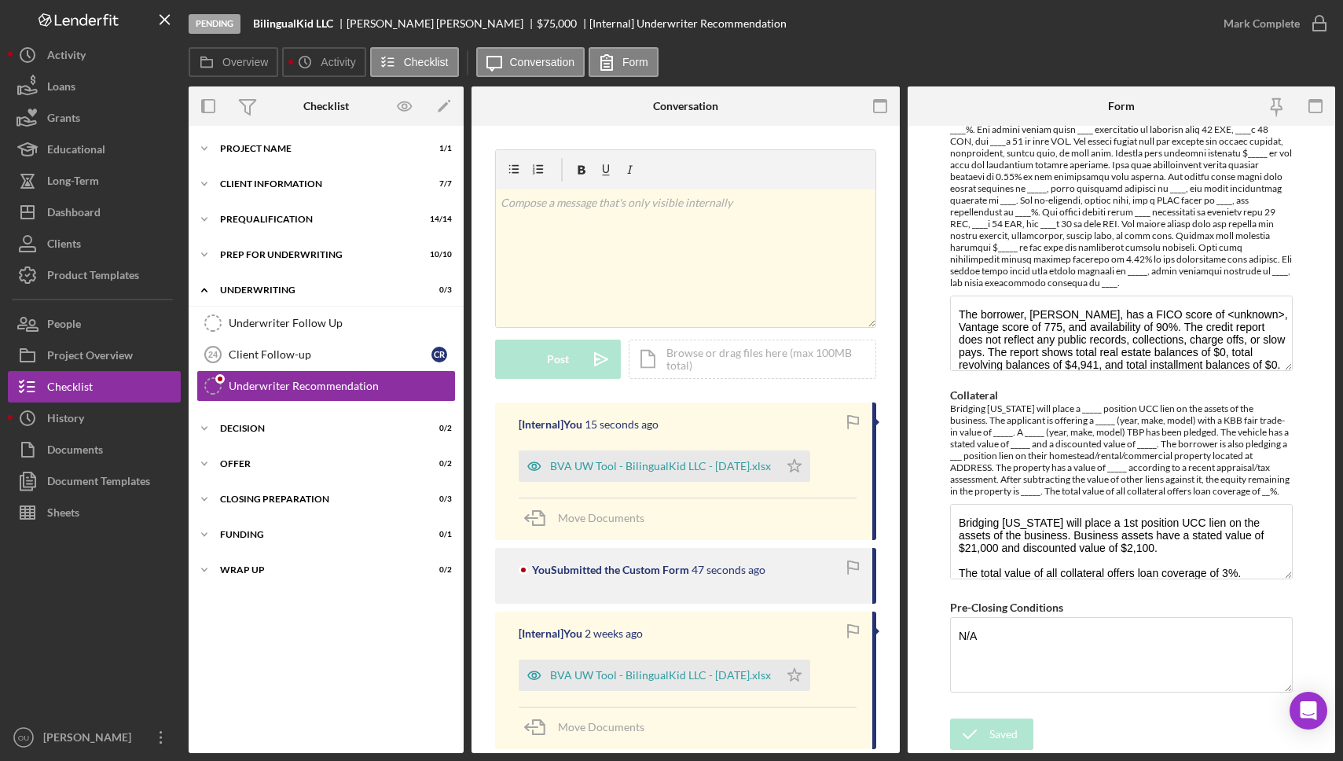
scroll to position [0, 0]
